Goal: Find specific page/section: Find specific page/section

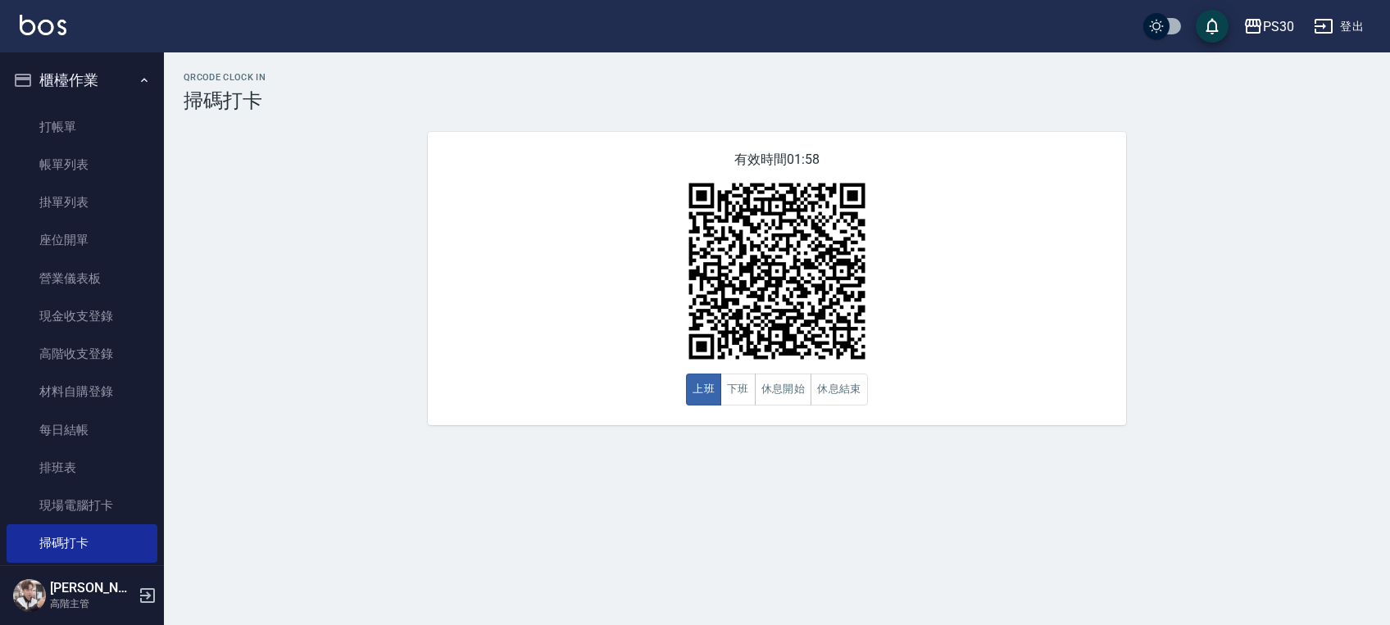
scroll to position [109, 0]
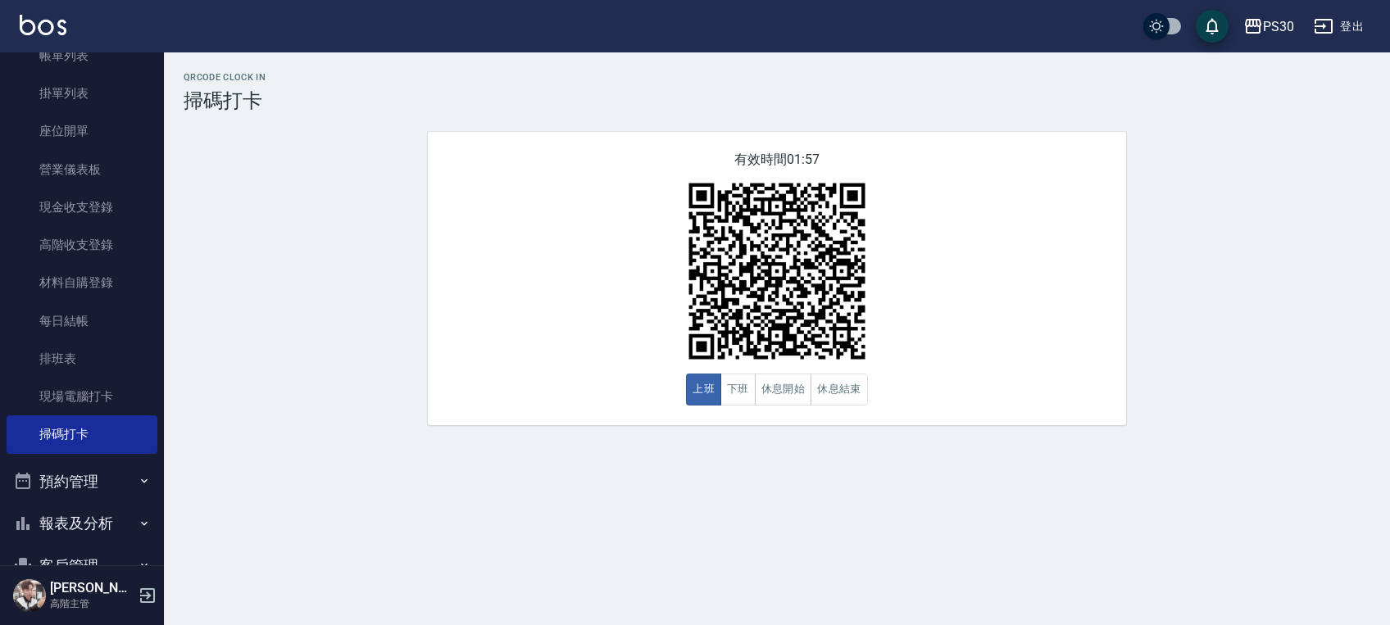
click at [82, 520] on button "報表及分析" at bounding box center [82, 523] width 151 height 43
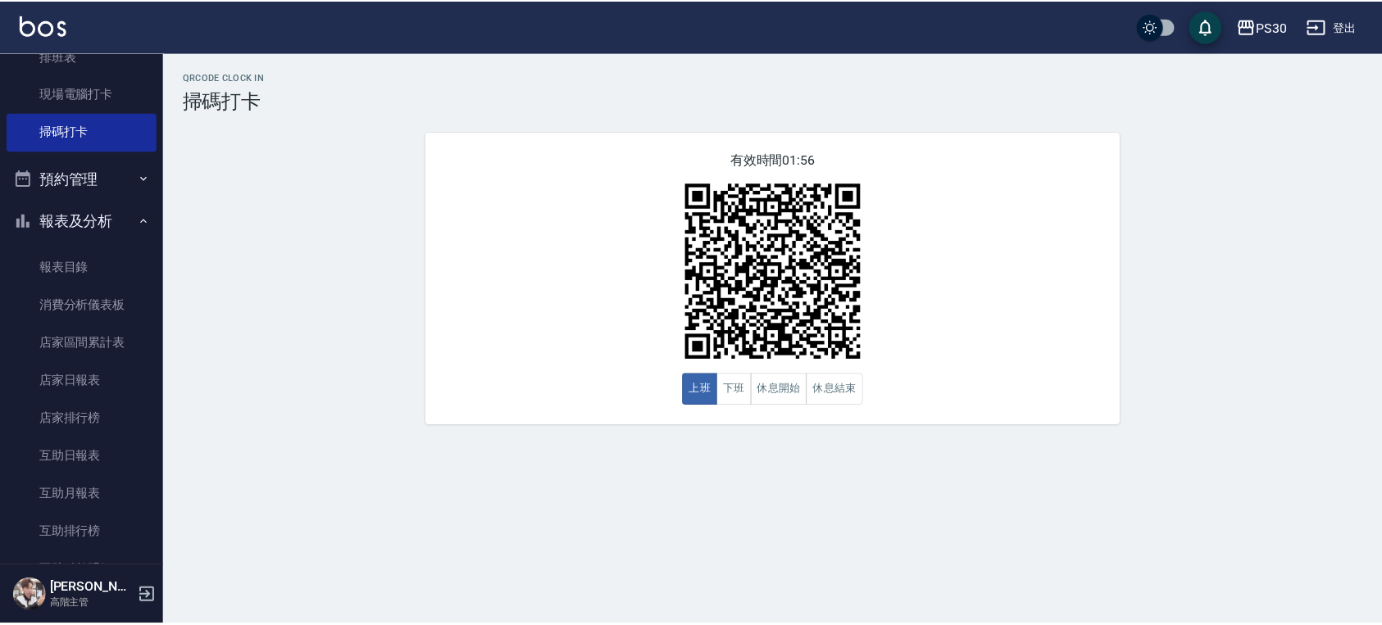
scroll to position [437, 0]
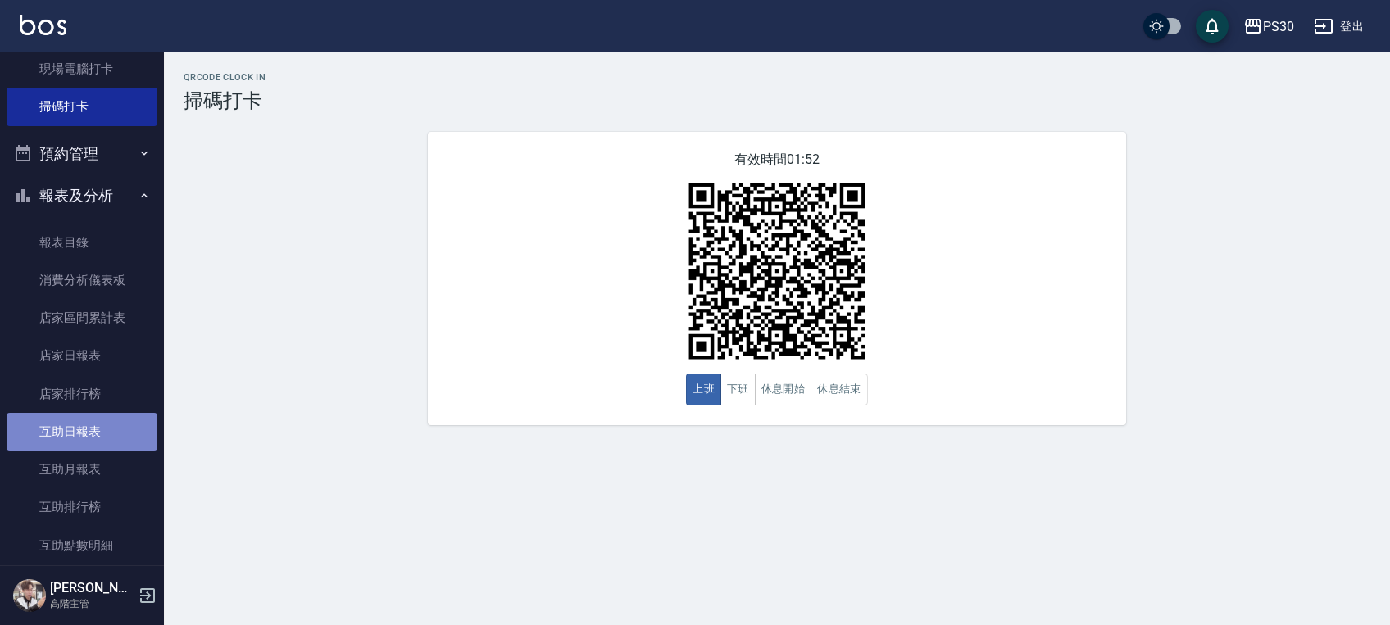
click at [98, 437] on link "互助日報表" at bounding box center [82, 432] width 151 height 38
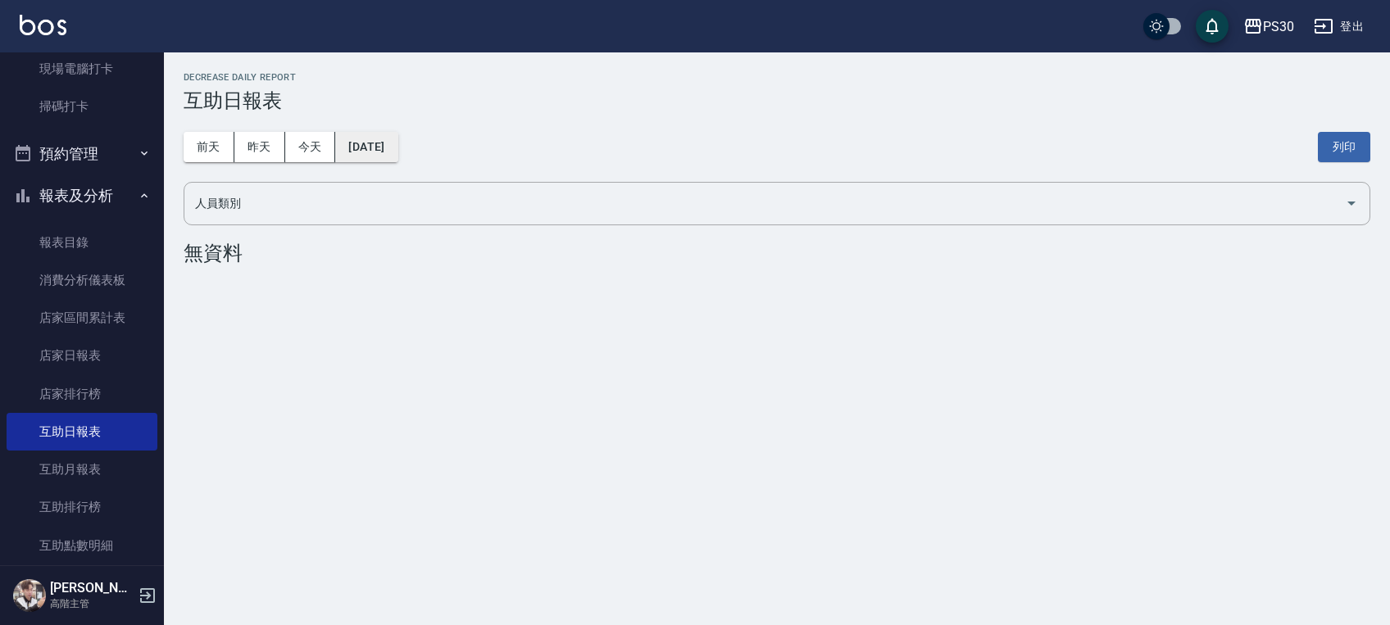
click at [377, 142] on button "[DATE]" at bounding box center [366, 147] width 62 height 30
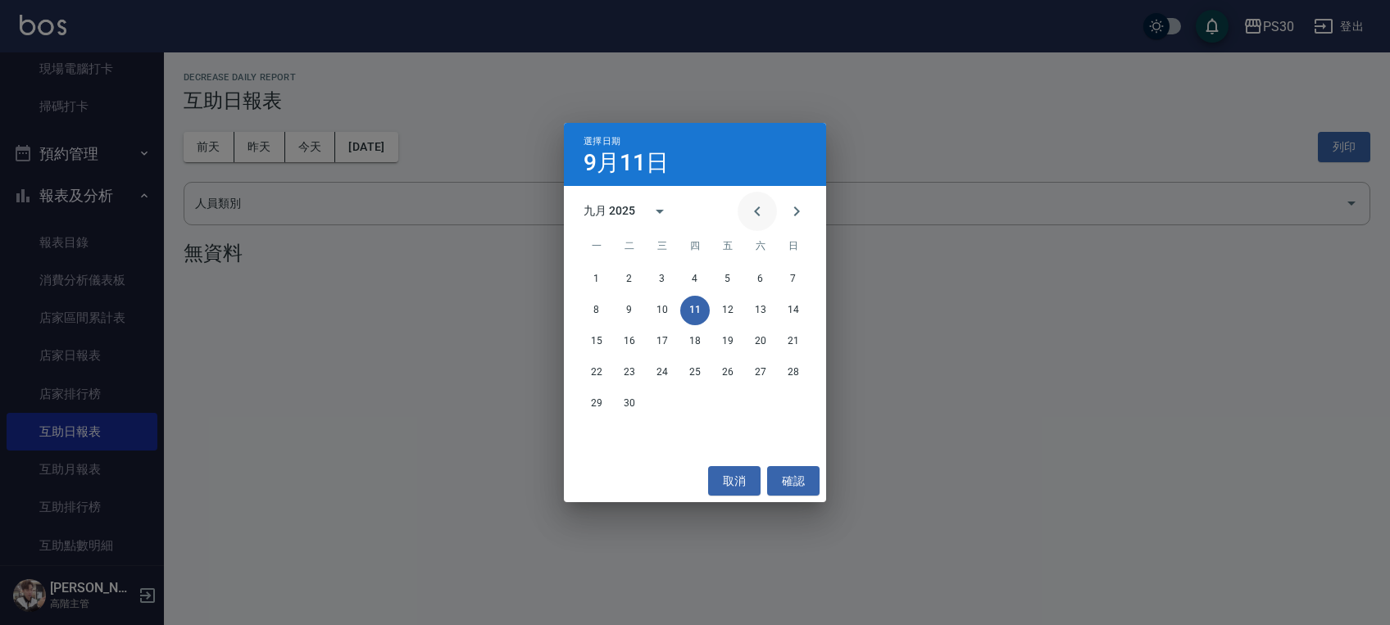
click at [758, 210] on icon "Previous month" at bounding box center [758, 212] width 20 height 20
click at [761, 311] on button "7" at bounding box center [761, 311] width 30 height 30
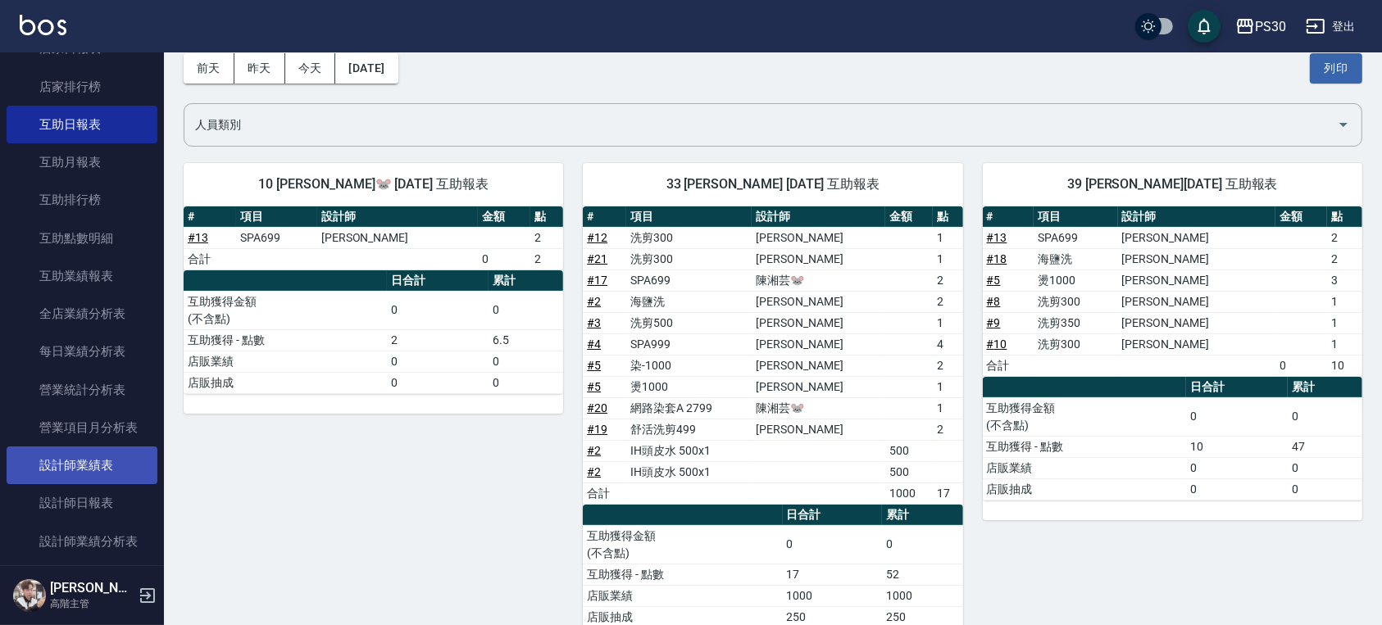
scroll to position [765, 0]
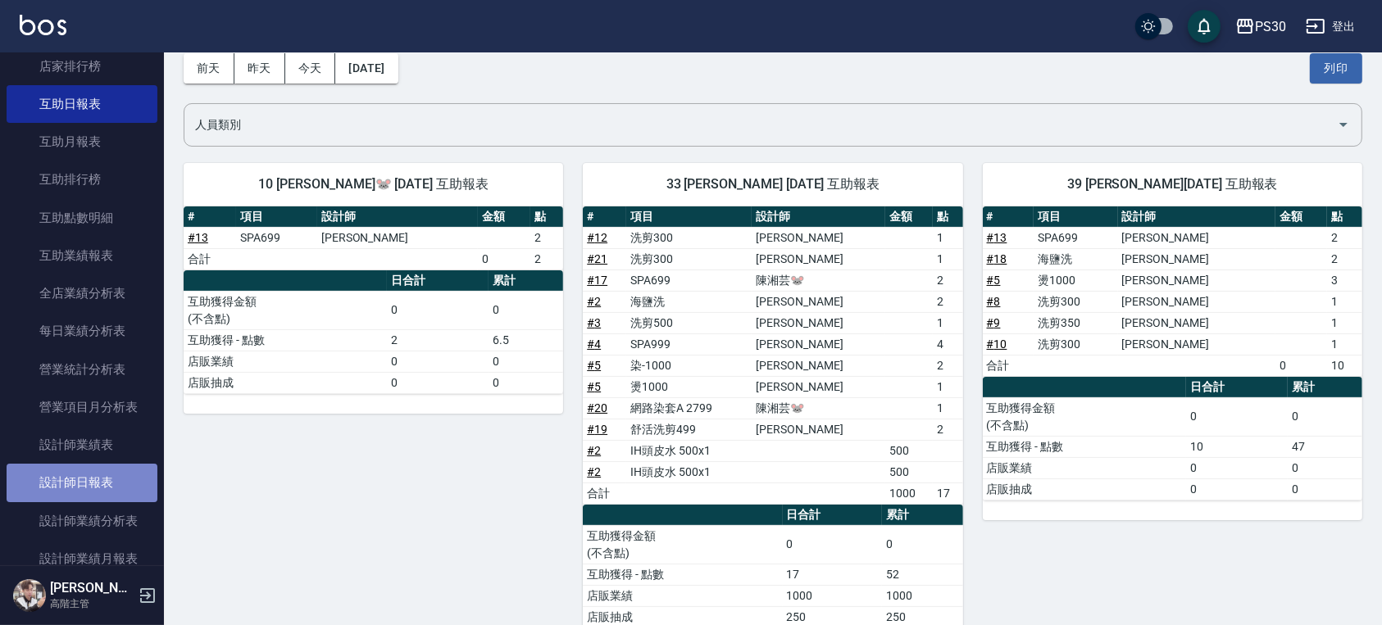
click at [116, 474] on link "設計師日報表" at bounding box center [82, 483] width 151 height 38
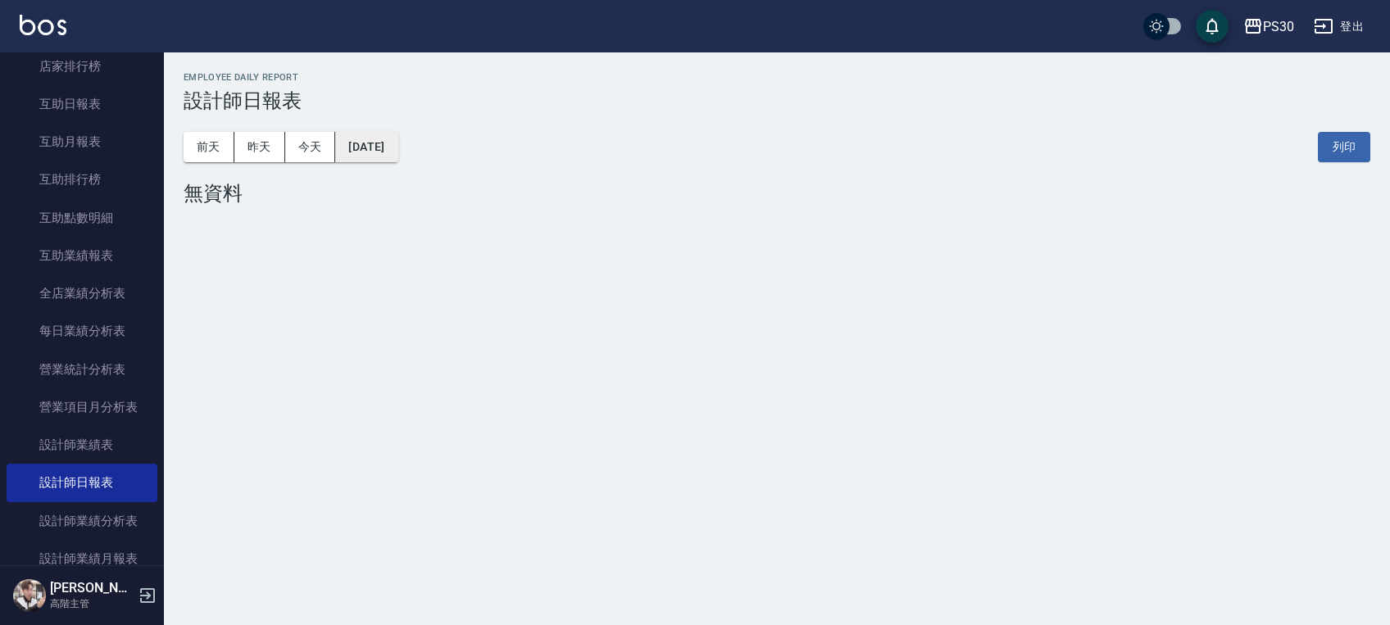
click at [398, 151] on button "[DATE]" at bounding box center [366, 147] width 62 height 30
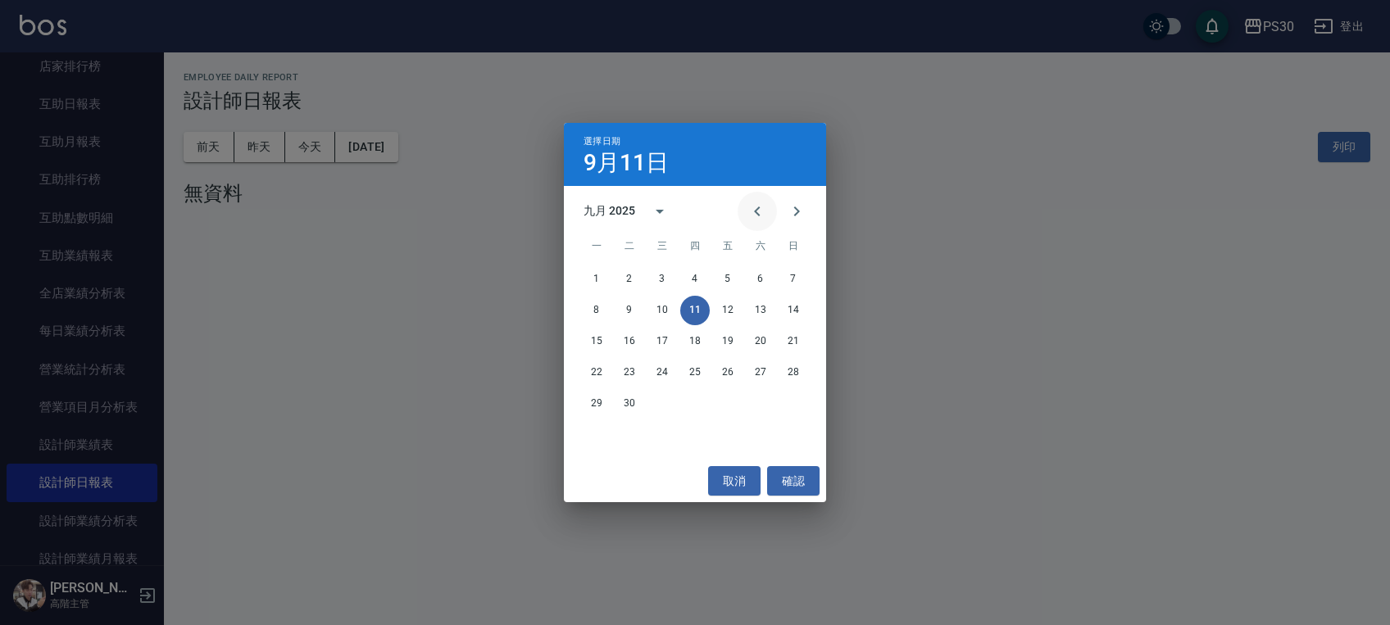
click at [752, 218] on icon "Previous month" at bounding box center [758, 212] width 20 height 20
click at [745, 217] on button "Previous month" at bounding box center [757, 211] width 39 height 39
click at [767, 308] on button "7" at bounding box center [761, 311] width 30 height 30
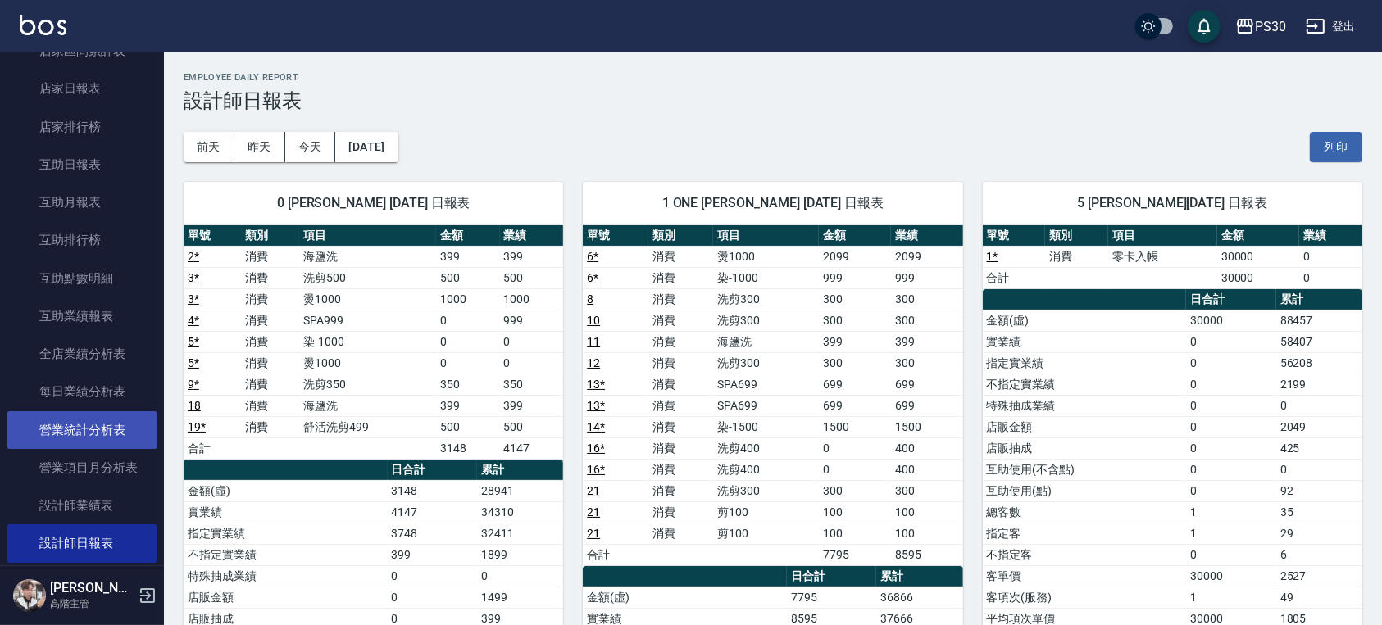
scroll to position [656, 0]
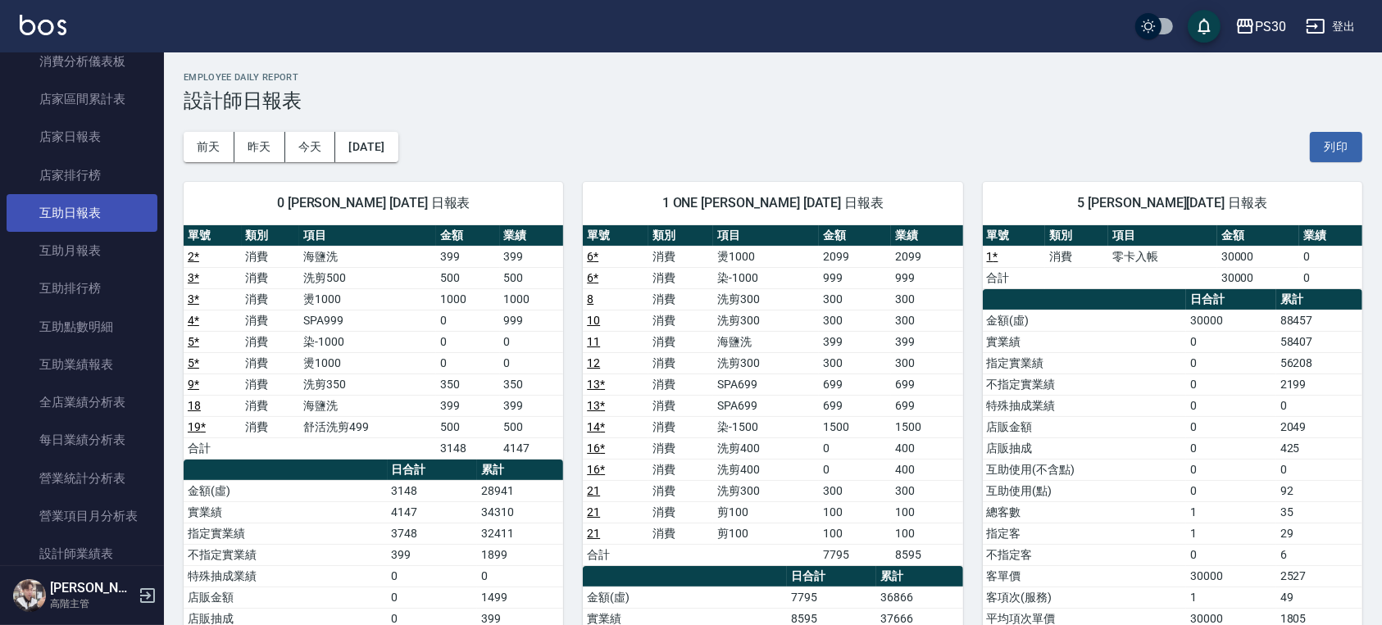
click at [115, 213] on link "互助日報表" at bounding box center [82, 213] width 151 height 38
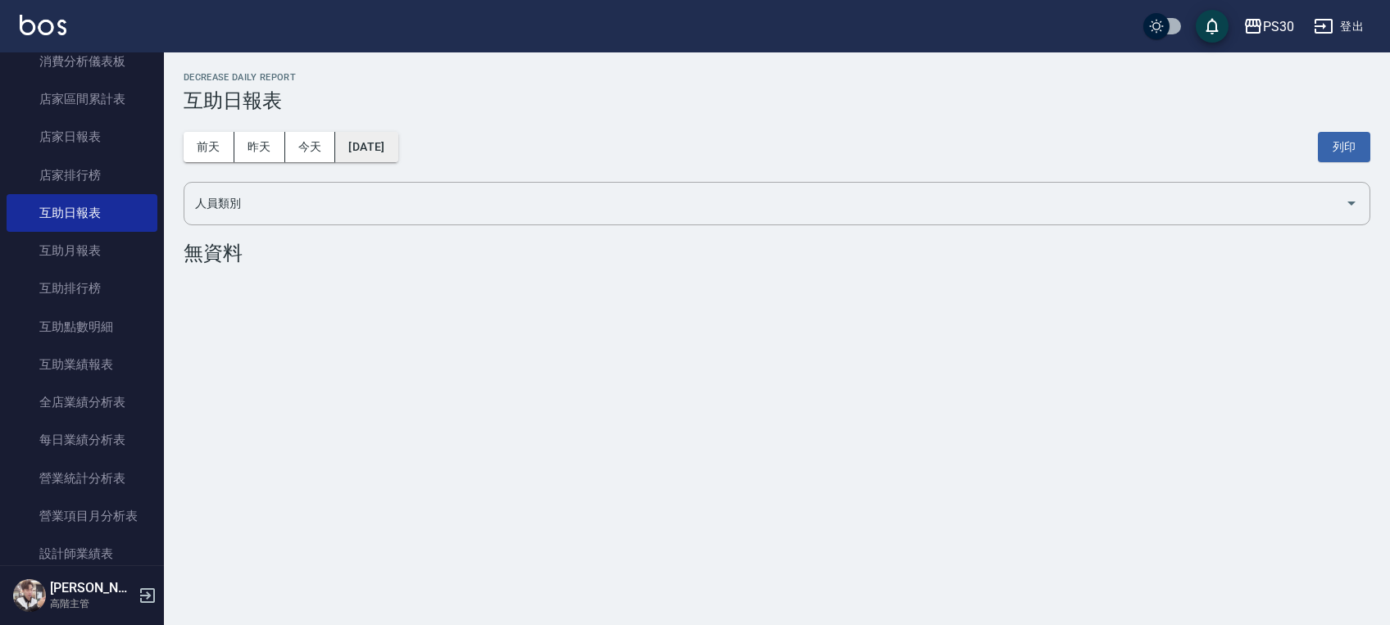
click at [387, 140] on button "[DATE]" at bounding box center [366, 147] width 62 height 30
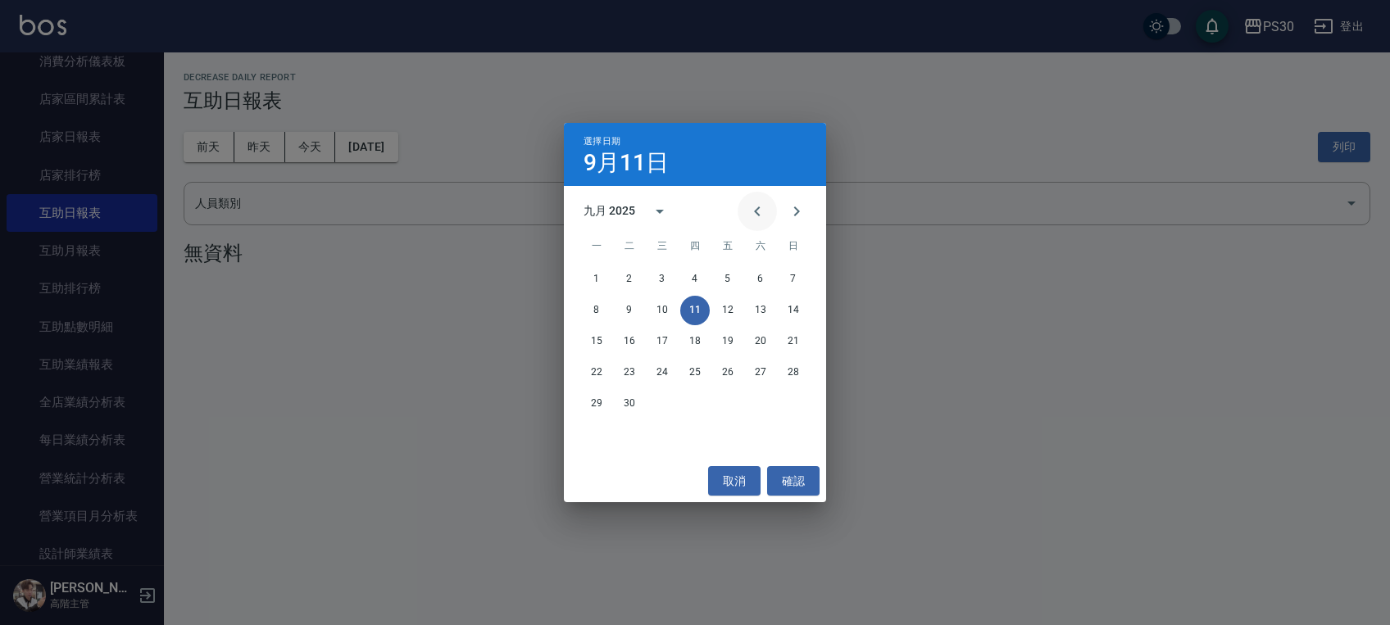
click at [754, 220] on icon "Previous month" at bounding box center [758, 212] width 20 height 20
click at [753, 220] on icon "Previous month" at bounding box center [758, 212] width 20 height 20
click at [757, 311] on button "7" at bounding box center [761, 311] width 30 height 30
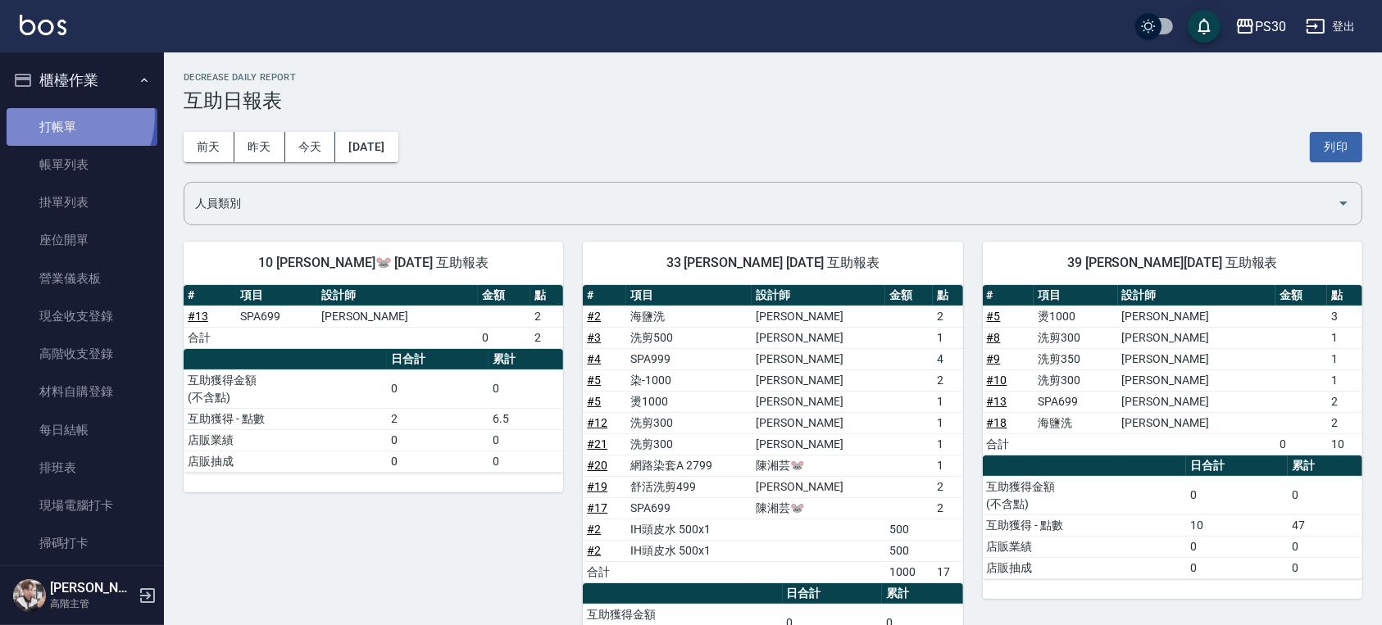
drag, startPoint x: 52, startPoint y: 116, endPoint x: 103, endPoint y: 118, distance: 50.9
click at [54, 116] on link "打帳單" at bounding box center [82, 127] width 151 height 38
